Goal: Task Accomplishment & Management: Manage account settings

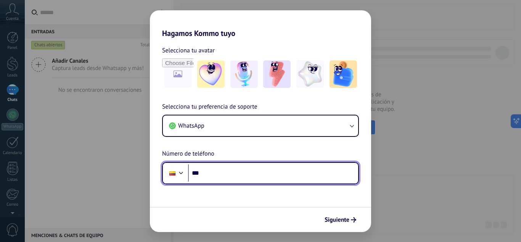
click at [224, 170] on input "***" at bounding box center [273, 173] width 170 height 18
type input "**********"
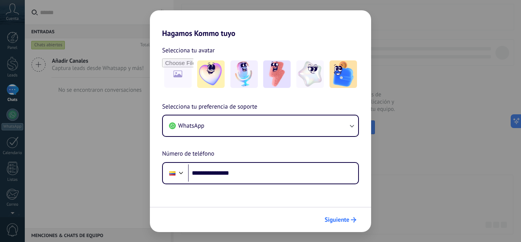
click at [332, 219] on span "Siguiente" at bounding box center [337, 219] width 25 height 5
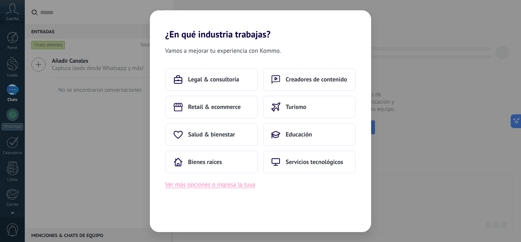
click at [192, 185] on button "Ver más opciones o ingresa la tuya" at bounding box center [210, 184] width 90 height 10
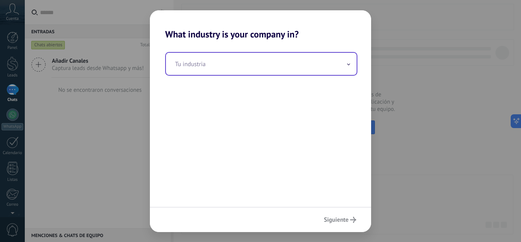
click at [200, 70] on input "text" at bounding box center [261, 64] width 191 height 22
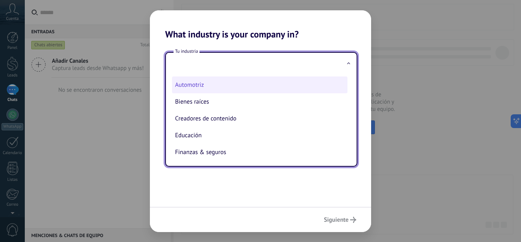
click at [192, 89] on li "Automotriz" at bounding box center [260, 84] width 176 height 17
type input "**********"
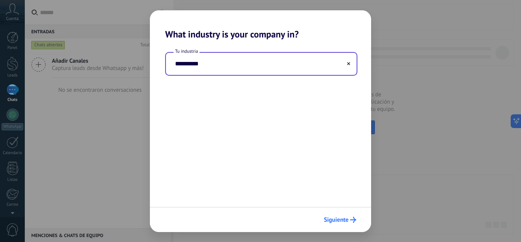
click at [341, 218] on span "Siguiente" at bounding box center [336, 219] width 25 height 5
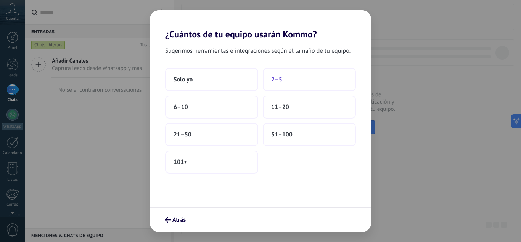
click at [277, 84] on button "2–5" at bounding box center [309, 79] width 93 height 23
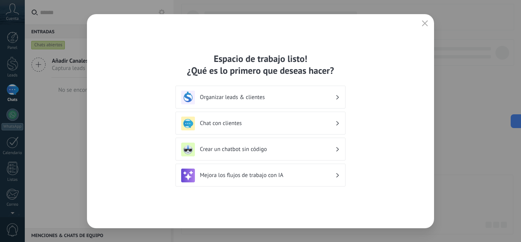
click at [281, 121] on h3 "Chat con clientes" at bounding box center [267, 122] width 135 height 7
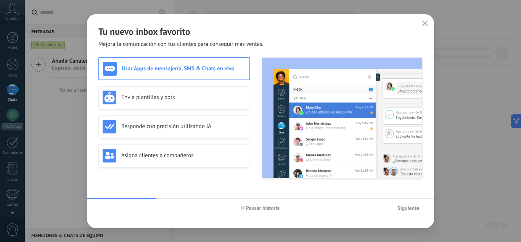
click at [418, 208] on span "Siguiente" at bounding box center [409, 207] width 22 height 5
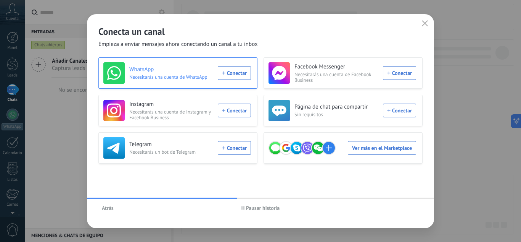
click at [227, 71] on div "WhatsApp Necesitarás una cuenta de WhatsApp Conectar" at bounding box center [177, 72] width 148 height 21
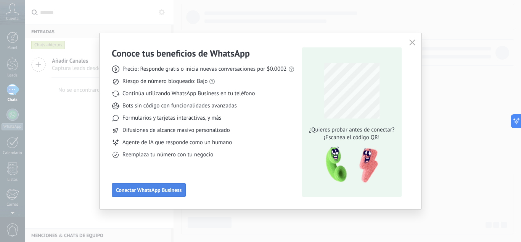
click at [174, 184] on button "Conectar WhatsApp Business" at bounding box center [149, 190] width 74 height 14
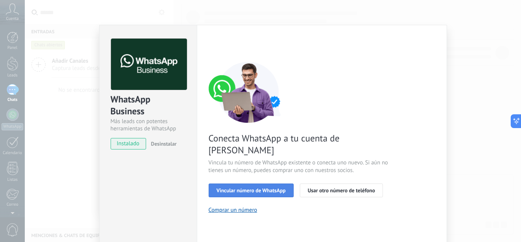
click at [249, 187] on span "Vincular número de WhatsApp" at bounding box center [251, 189] width 69 height 5
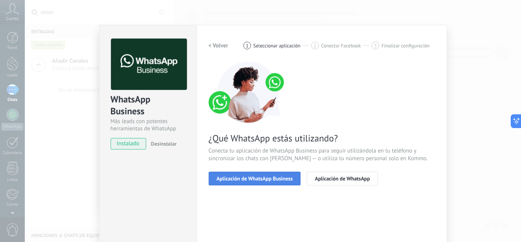
click at [282, 179] on span "Aplicación de WhatsApp Business" at bounding box center [255, 178] width 76 height 5
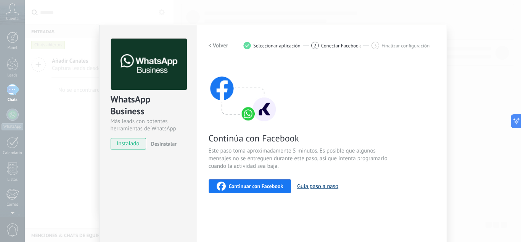
click at [320, 186] on button "Guía paso a paso" at bounding box center [317, 185] width 41 height 7
click at [131, 142] on span "instalado" at bounding box center [128, 143] width 35 height 11
click at [490, 116] on div "WhatsApp Business Más leads con potentes herramientas de WhatsApp instalado Des…" at bounding box center [273, 121] width 497 height 242
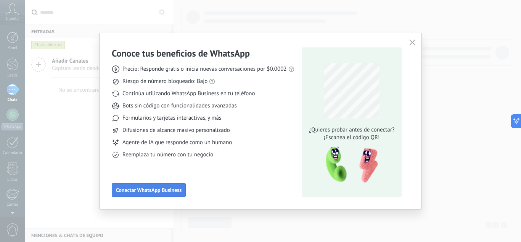
click at [183, 190] on button "Conectar WhatsApp Business" at bounding box center [149, 190] width 74 height 14
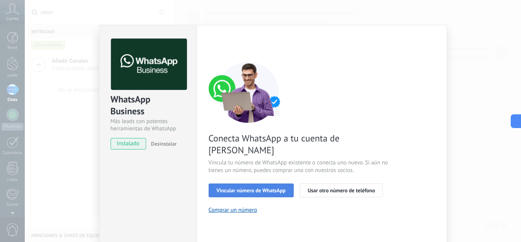
click at [277, 187] on span "Vincular número de WhatsApp" at bounding box center [251, 189] width 69 height 5
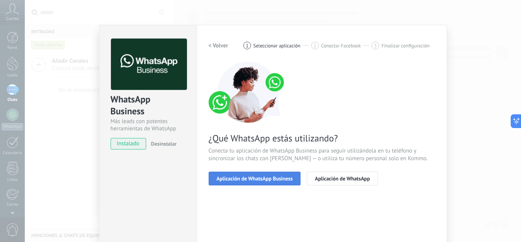
click at [284, 178] on span "Aplicación de WhatsApp Business" at bounding box center [255, 178] width 76 height 5
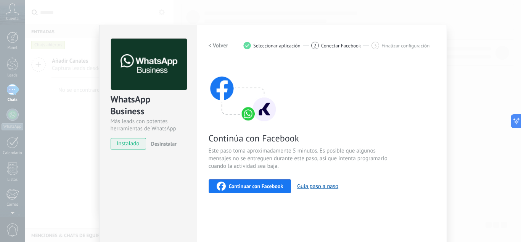
click at [134, 147] on span "instalado" at bounding box center [128, 143] width 35 height 11
click at [258, 185] on span "Continuar con Facebook" at bounding box center [256, 185] width 55 height 5
click at [209, 46] on h2 "< Volver" at bounding box center [219, 45] width 20 height 7
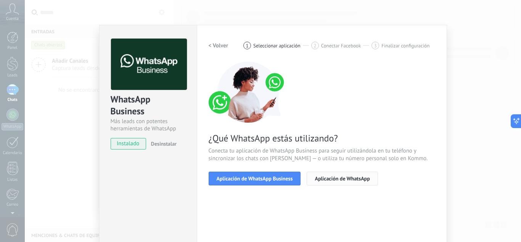
click at [359, 173] on button "Aplicación de WhatsApp" at bounding box center [342, 178] width 71 height 14
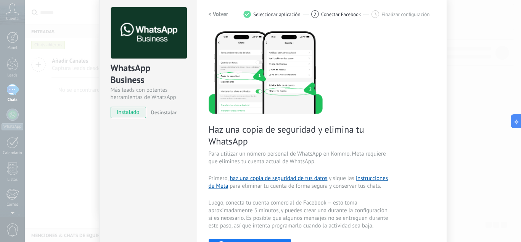
scroll to position [28, 0]
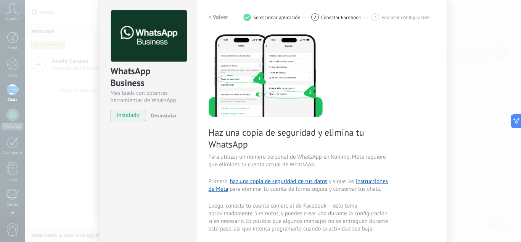
click at [217, 17] on h2 "< Volver" at bounding box center [219, 17] width 20 height 7
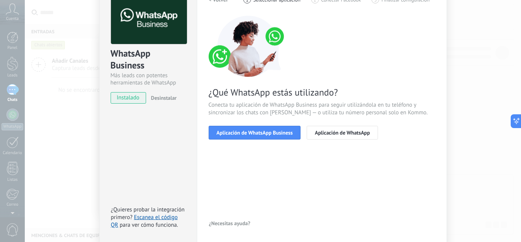
scroll to position [75, 0]
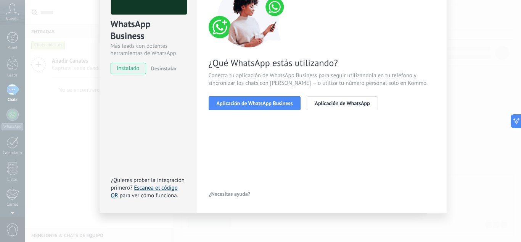
click at [158, 187] on link "Escanea el código QR" at bounding box center [144, 191] width 67 height 15
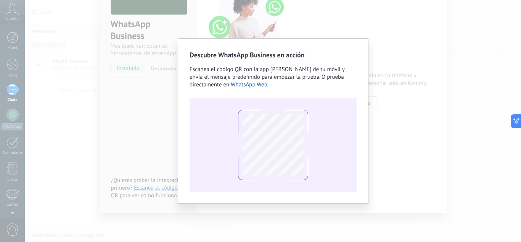
drag, startPoint x: 389, startPoint y: 149, endPoint x: 364, endPoint y: 148, distance: 24.1
click at [390, 150] on div "Descubre WhatsApp Business en acción Escanea el código QR con la app [PERSON_NA…" at bounding box center [273, 121] width 497 height 242
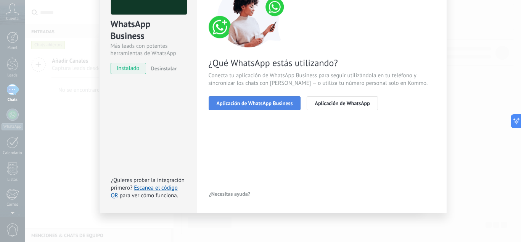
click at [269, 103] on span "Aplicación de WhatsApp Business" at bounding box center [255, 102] width 76 height 5
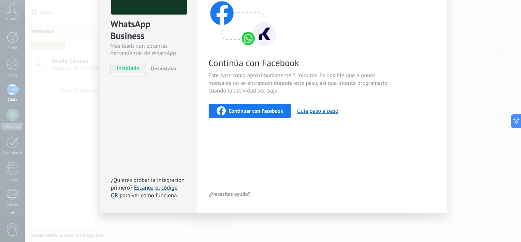
click at [161, 188] on link "Escanea el código QR" at bounding box center [144, 191] width 67 height 15
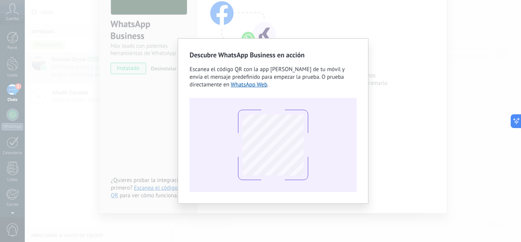
click at [257, 88] on div "Escanea el código QR con la app [PERSON_NAME] de tu móvil y envía el mensaje pr…" at bounding box center [273, 77] width 167 height 23
click at [257, 86] on link "WhatsApp Web" at bounding box center [249, 84] width 37 height 7
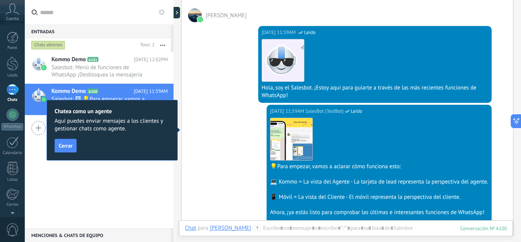
scroll to position [119, 0]
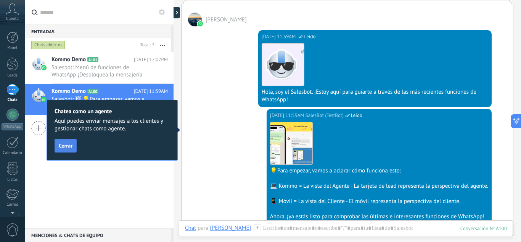
click at [60, 145] on span "Cerrar" at bounding box center [66, 145] width 14 height 5
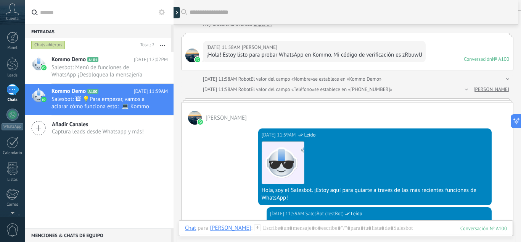
scroll to position [0, 0]
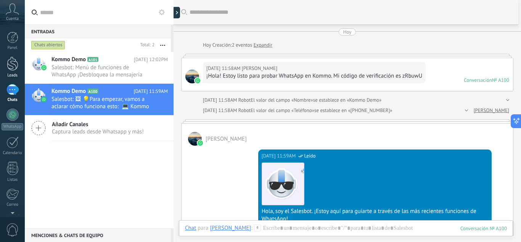
click at [15, 61] on div at bounding box center [12, 63] width 11 height 14
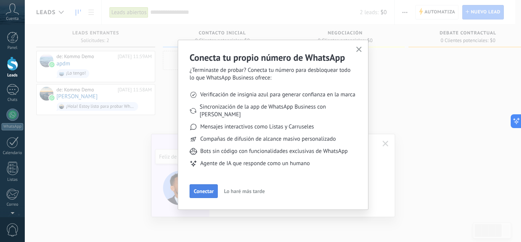
click at [204, 188] on span "Conectar" at bounding box center [204, 190] width 20 height 5
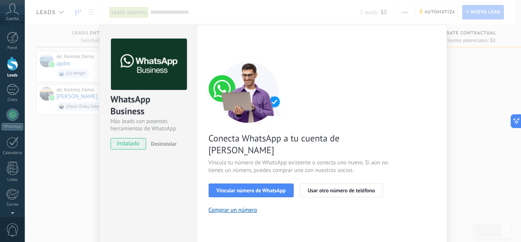
click at [474, 68] on div "WhatsApp Business Más leads con potentes herramientas de WhatsApp instalado Des…" at bounding box center [273, 121] width 497 height 242
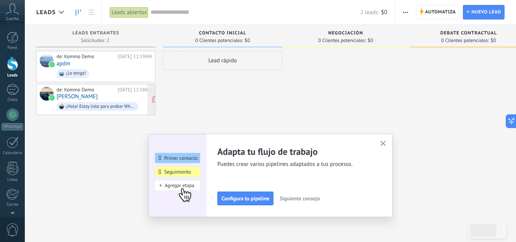
click at [100, 95] on div "de: Kommo Demo [DATE] 11:58AM [PERSON_NAME] ¡Hola! Estoy listo para probar What…" at bounding box center [103, 100] width 95 height 26
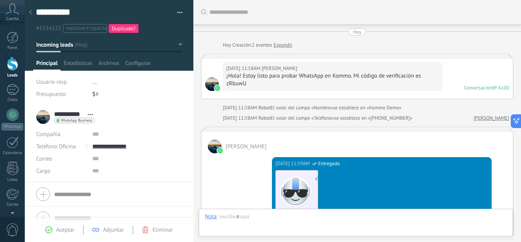
scroll to position [295, 0]
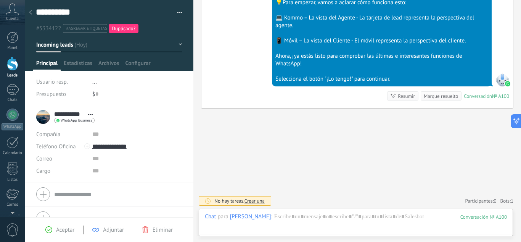
click at [13, 13] on icon at bounding box center [12, 8] width 13 height 11
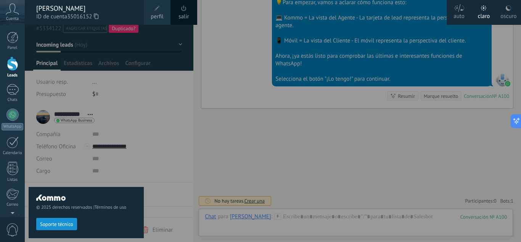
click at [144, 167] on div at bounding box center [285, 121] width 521 height 242
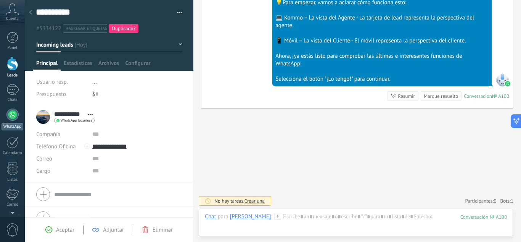
click at [8, 119] on link "WhatsApp" at bounding box center [12, 119] width 25 height 22
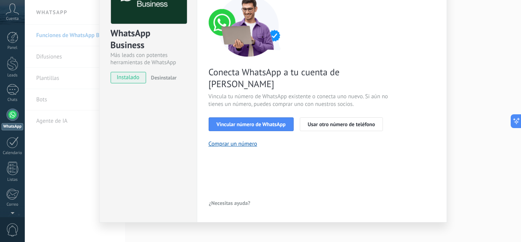
scroll to position [75, 0]
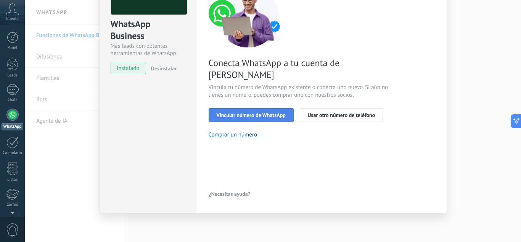
click at [239, 112] on span "Vincular número de WhatsApp" at bounding box center [251, 114] width 69 height 5
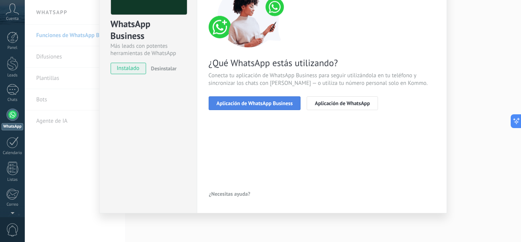
click at [247, 103] on span "Aplicación de WhatsApp Business" at bounding box center [255, 102] width 76 height 5
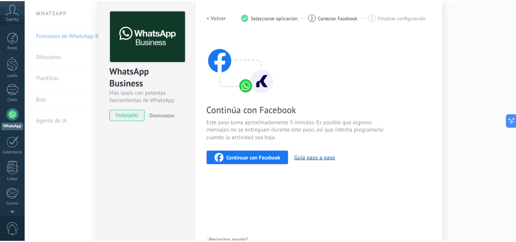
scroll to position [0, 0]
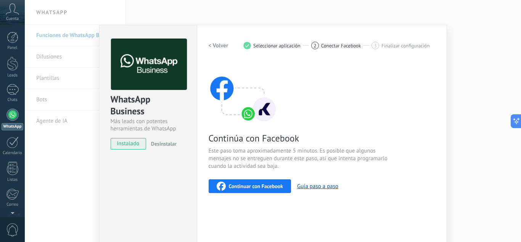
click at [337, 163] on span "Este paso toma aproximadamente 5 minutos. Es posible que algunos mensajes no se…" at bounding box center [300, 158] width 182 height 23
click at [498, 123] on div "WhatsApp Business Más leads con potentes herramientas de WhatsApp instalado Des…" at bounding box center [273, 121] width 497 height 242
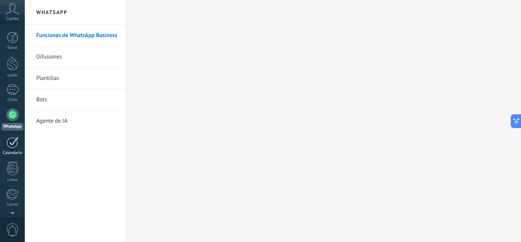
click at [14, 150] on link "Calendario" at bounding box center [12, 145] width 25 height 19
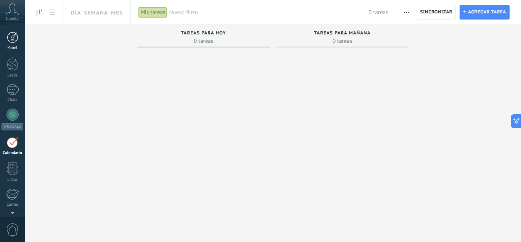
click at [11, 42] on div at bounding box center [12, 37] width 11 height 11
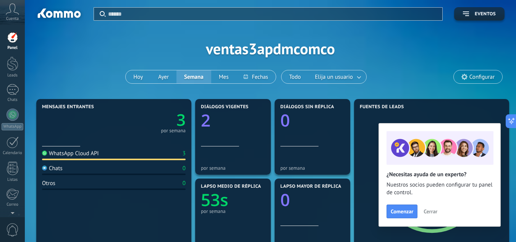
click at [68, 156] on div "WhatsApp Cloud API" at bounding box center [70, 153] width 57 height 7
click at [85, 153] on div "WhatsApp Cloud API" at bounding box center [70, 153] width 57 height 7
click at [13, 113] on div at bounding box center [12, 114] width 12 height 12
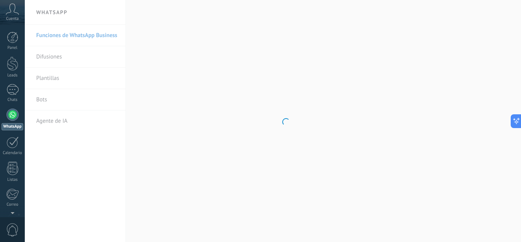
click at [444, 158] on body ".abccls-1,.abccls-2{fill-rule:evenodd}.abccls-2{fill:#fff} .abfcls-1{fill:none}…" at bounding box center [260, 121] width 521 height 242
click at [18, 89] on div "1" at bounding box center [12, 89] width 12 height 11
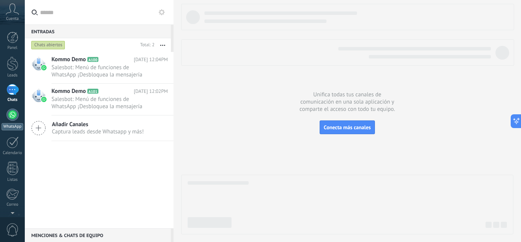
click at [14, 119] on div at bounding box center [12, 114] width 12 height 12
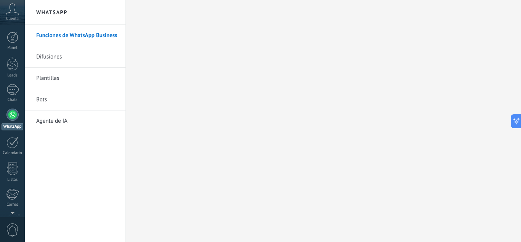
click at [12, 116] on div at bounding box center [12, 114] width 12 height 12
click at [14, 147] on div at bounding box center [12, 142] width 12 height 12
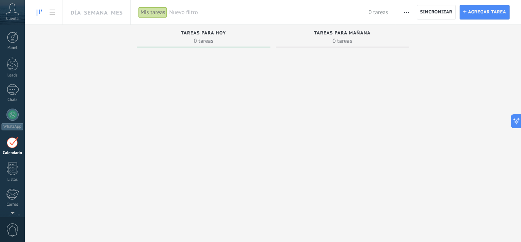
scroll to position [22, 0]
click at [13, 89] on div at bounding box center [12, 92] width 12 height 12
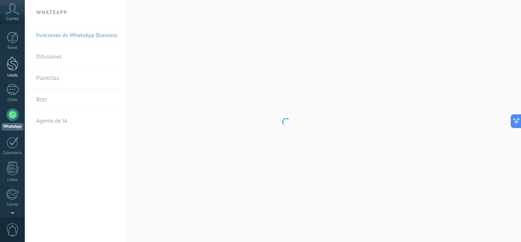
click at [13, 68] on div at bounding box center [12, 63] width 11 height 14
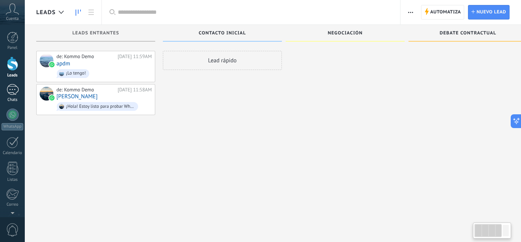
click at [8, 86] on div "1" at bounding box center [12, 89] width 12 height 11
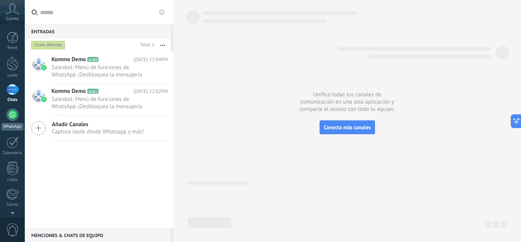
click at [16, 110] on div at bounding box center [12, 114] width 12 height 12
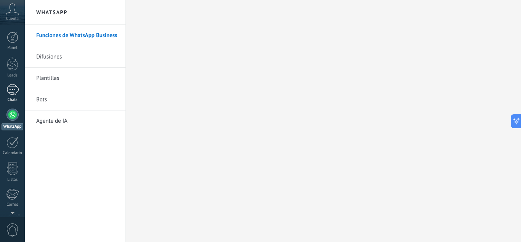
click at [13, 93] on div "1" at bounding box center [12, 89] width 12 height 11
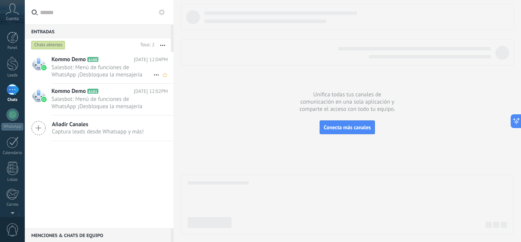
click at [68, 64] on span "Salesbot: Menú de funciones de WhatsApp ¡Desbloquea la mensajería mejorada en W…" at bounding box center [103, 71] width 102 height 15
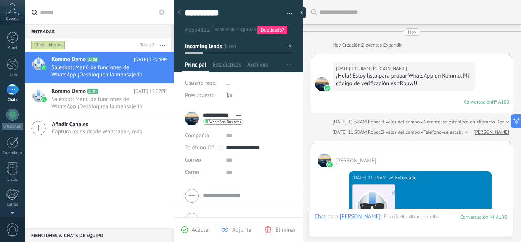
scroll to position [370, 0]
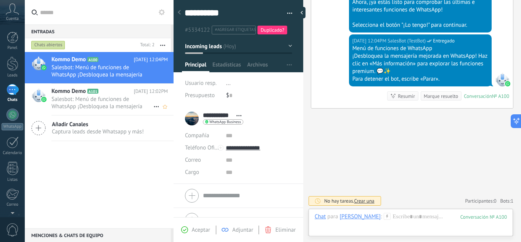
click at [85, 105] on span "Salesbot: Menú de funciones de WhatsApp ¡Desbloquea la mensajería mejorada en W…" at bounding box center [103, 102] width 102 height 15
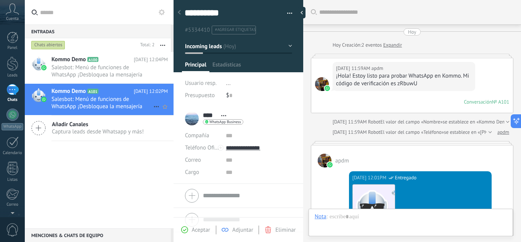
scroll to position [428, 0]
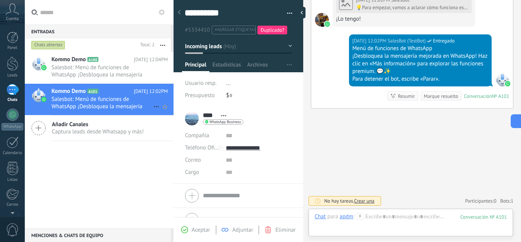
click at [85, 105] on span "Salesbot: Menú de funciones de WhatsApp ¡Desbloquea la mensajería mejorada en W…" at bounding box center [103, 102] width 102 height 15
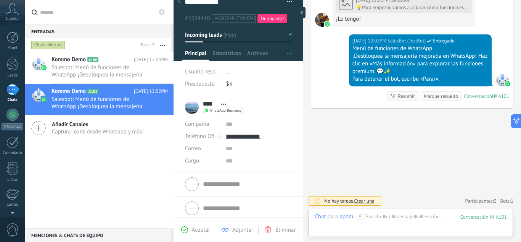
scroll to position [15, 0]
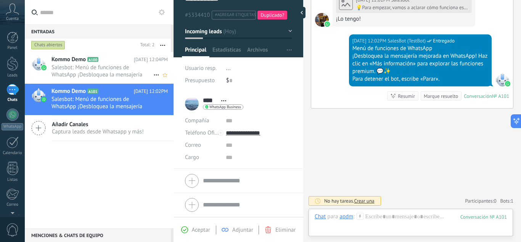
click at [98, 56] on h2 "Kommo Demo A100" at bounding box center [93, 60] width 82 height 8
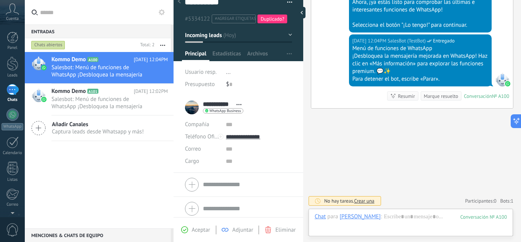
scroll to position [15, 0]
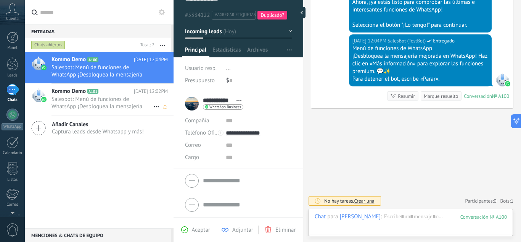
click at [87, 97] on span "Salesbot: Menú de funciones de WhatsApp ¡Desbloquea la mensajería mejorada en W…" at bounding box center [103, 102] width 102 height 15
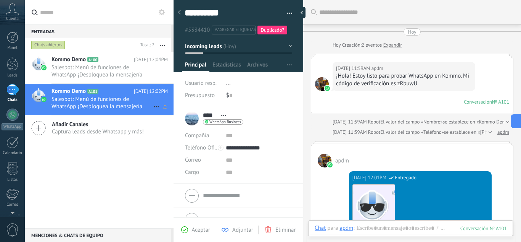
scroll to position [379, 0]
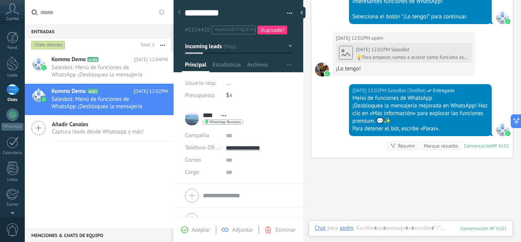
click at [9, 58] on div at bounding box center [12, 63] width 11 height 14
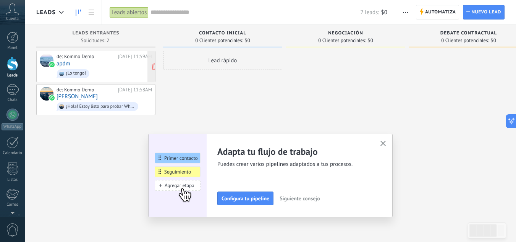
click at [101, 64] on div "de: Kommo Demo [DATE] 11:59AM apdm ¡Lo tengo!" at bounding box center [103, 66] width 95 height 26
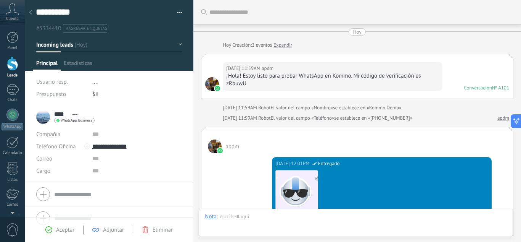
scroll to position [399, 0]
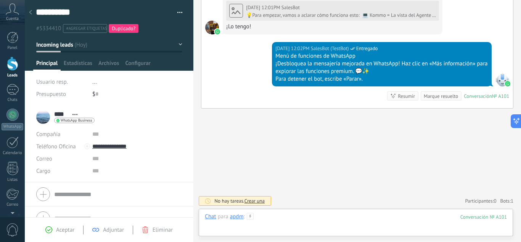
click at [300, 223] on div at bounding box center [356, 224] width 302 height 23
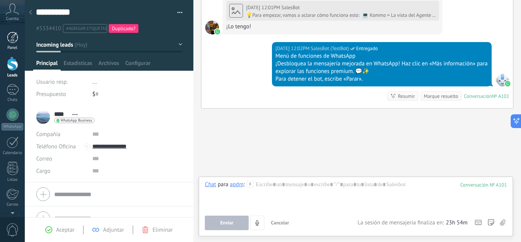
click at [11, 44] on link "Panel" at bounding box center [12, 41] width 25 height 19
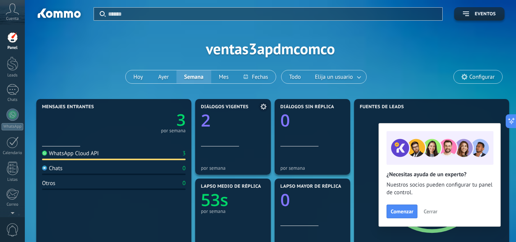
click at [224, 140] on div "Diálogos vigentes 2" at bounding box center [233, 125] width 64 height 42
click at [209, 124] on text "2" at bounding box center [206, 119] width 10 height 23
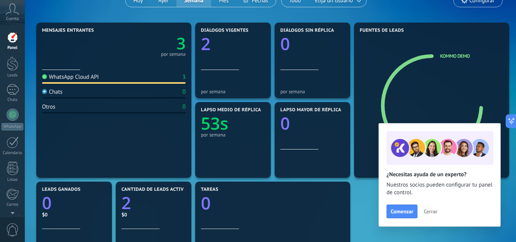
click at [87, 81] on div "WhatsApp Cloud API 3" at bounding box center [114, 78] width 144 height 10
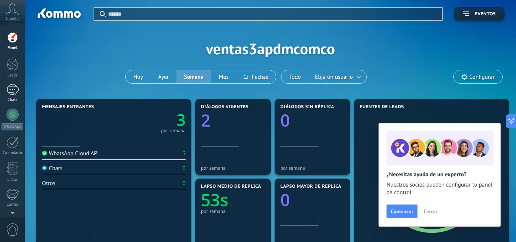
click at [4, 85] on link "1 Chats" at bounding box center [12, 93] width 25 height 18
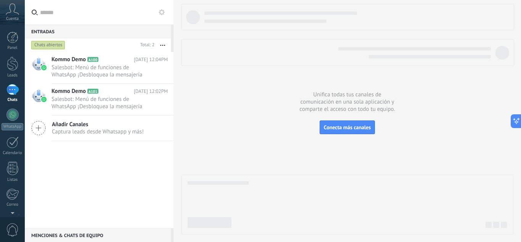
click at [94, 124] on span "Añadir Canales" at bounding box center [98, 124] width 92 height 7
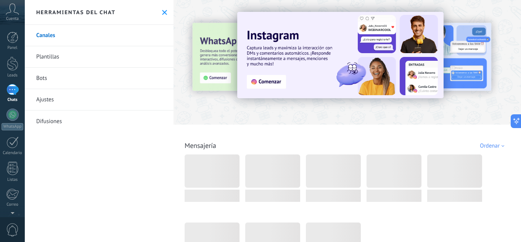
click at [162, 11] on icon at bounding box center [164, 12] width 5 height 5
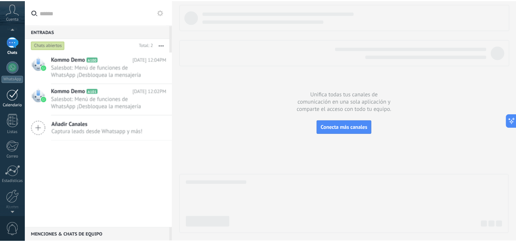
scroll to position [76, 0]
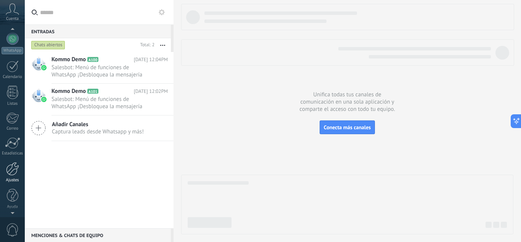
click at [14, 170] on div at bounding box center [12, 168] width 13 height 13
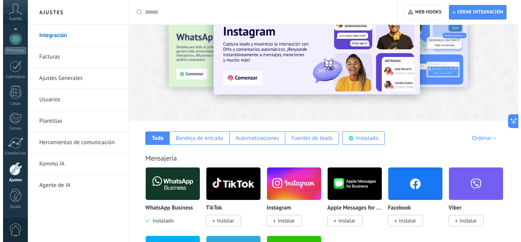
scroll to position [76, 0]
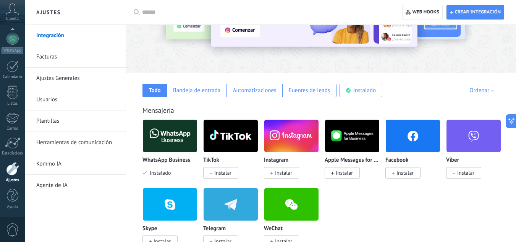
click at [160, 137] on img at bounding box center [170, 135] width 54 height 37
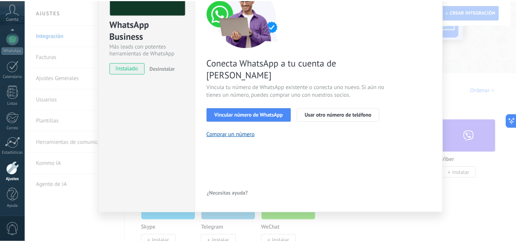
scroll to position [0, 0]
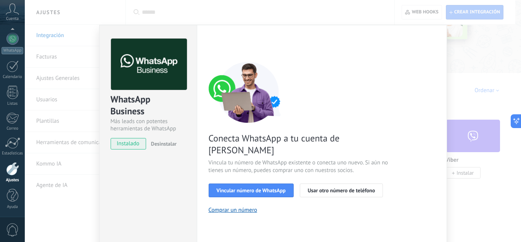
drag, startPoint x: 483, startPoint y: 73, endPoint x: 478, endPoint y: 64, distance: 10.3
click at [484, 72] on div "WhatsApp Business Más leads con potentes herramientas de WhatsApp instalado Des…" at bounding box center [273, 121] width 497 height 242
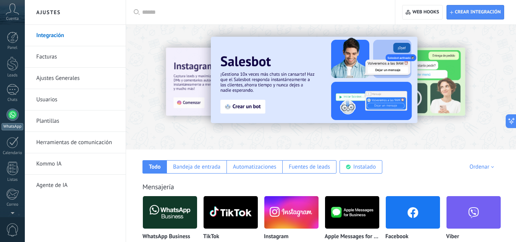
click at [11, 112] on div at bounding box center [12, 114] width 12 height 12
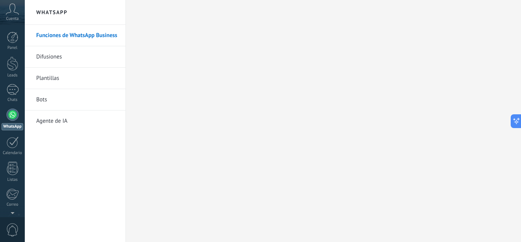
click at [44, 95] on link "Bots" at bounding box center [77, 99] width 82 height 21
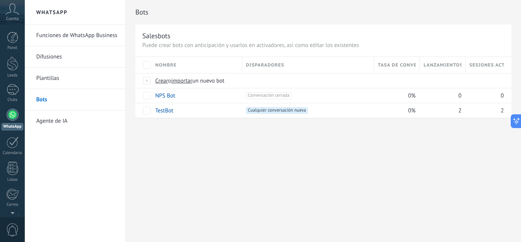
click at [58, 81] on link "Plantillas" at bounding box center [77, 78] width 82 height 21
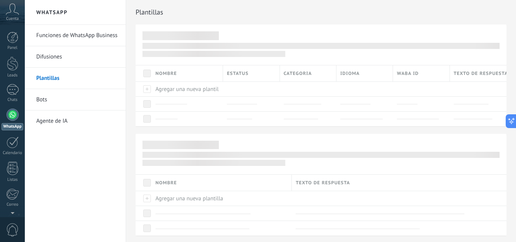
click at [47, 55] on link "Difusiones" at bounding box center [77, 56] width 82 height 21
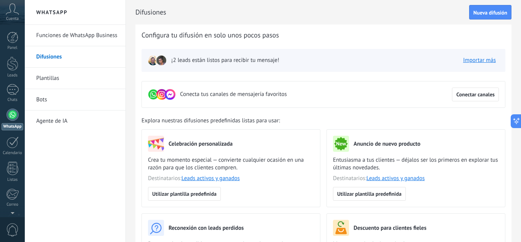
click at [65, 34] on link "Funciones de WhatsApp Business" at bounding box center [77, 35] width 82 height 21
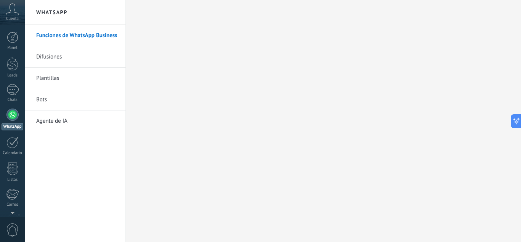
click at [11, 8] on icon at bounding box center [12, 8] width 13 height 11
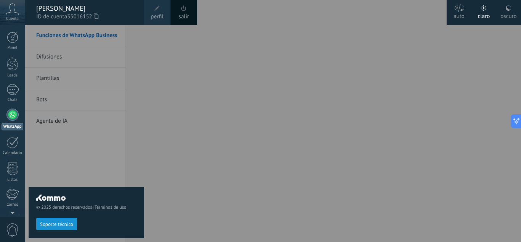
click at [69, 219] on button "Soporte técnico" at bounding box center [56, 224] width 41 height 12
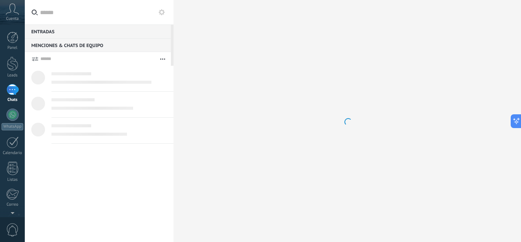
type textarea "*******"
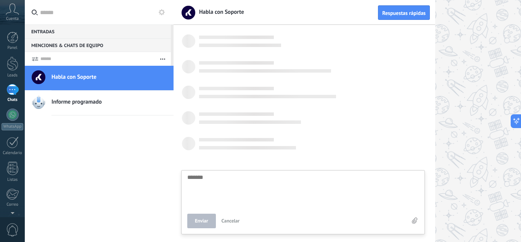
scroll to position [7, 0]
